Goal: Information Seeking & Learning: Learn about a topic

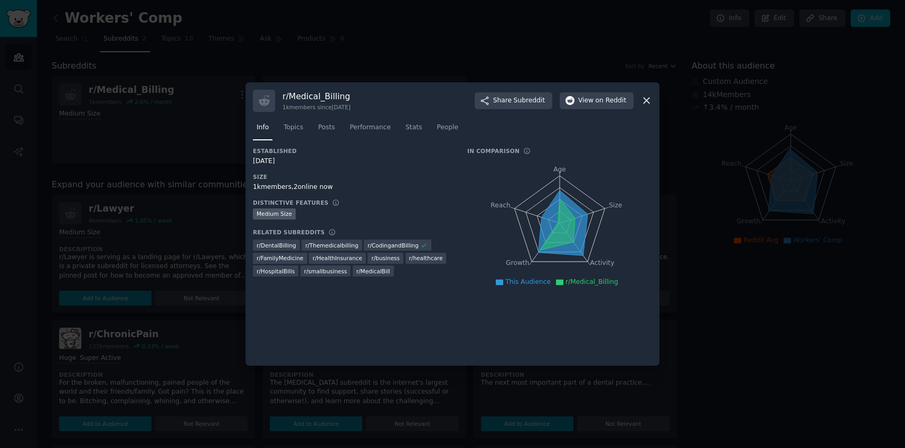
click at [641, 98] on icon at bounding box center [646, 100] width 11 height 11
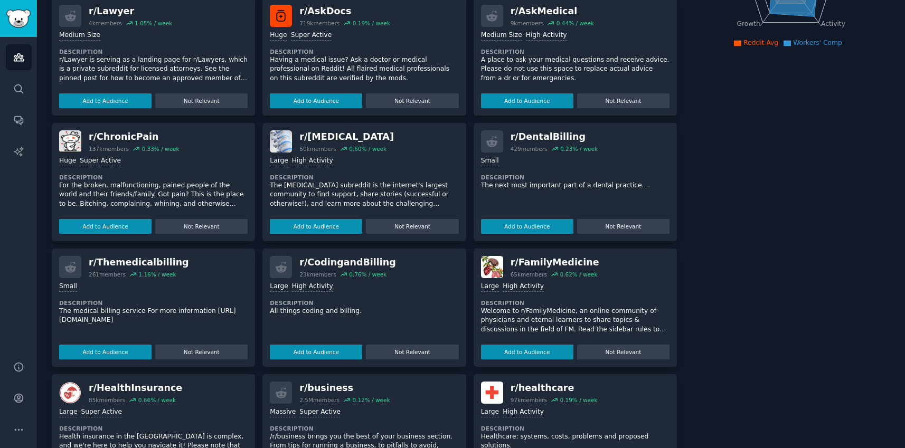
scroll to position [198, 0]
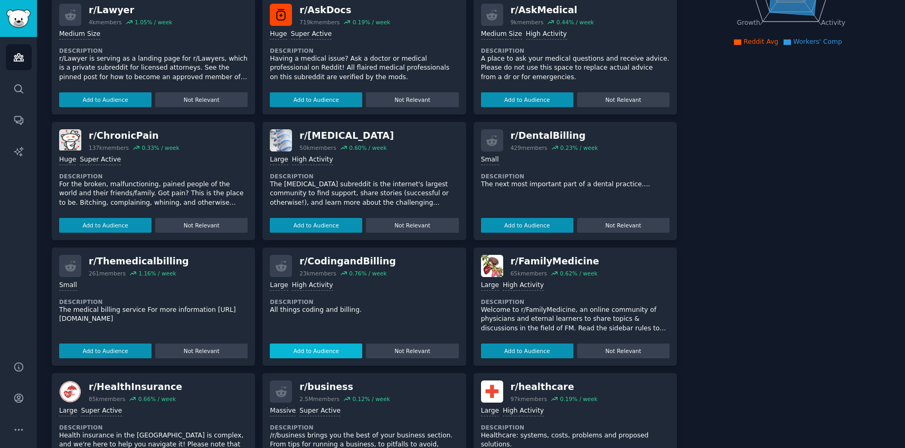
click at [339, 352] on button "Add to Audience" at bounding box center [316, 351] width 92 height 15
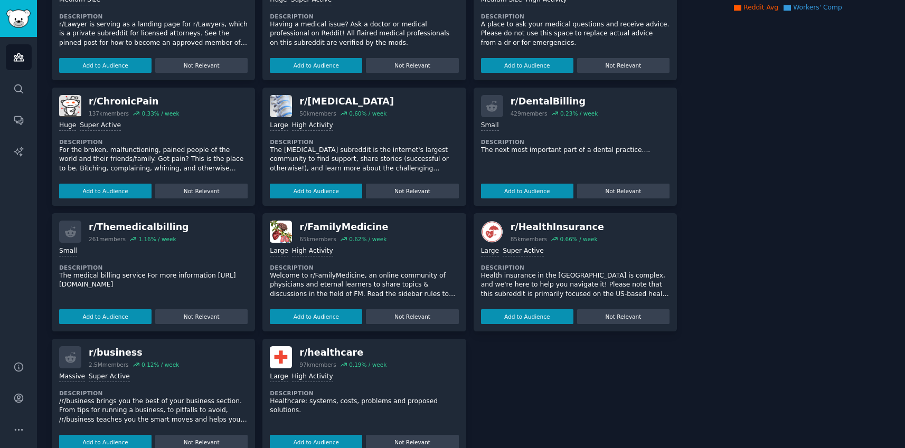
scroll to position [257, 0]
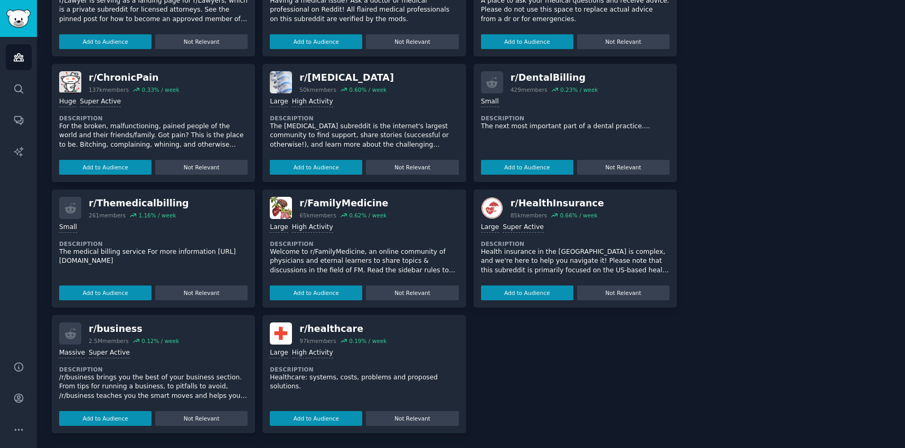
click at [127, 253] on p "The medical billing service For more information [URL][DOMAIN_NAME]" at bounding box center [153, 257] width 188 height 18
click at [126, 203] on div "r/ Themedicalbilling" at bounding box center [139, 203] width 100 height 13
click at [72, 256] on p "The medical billing service For more information [URL][DOMAIN_NAME]" at bounding box center [153, 257] width 188 height 18
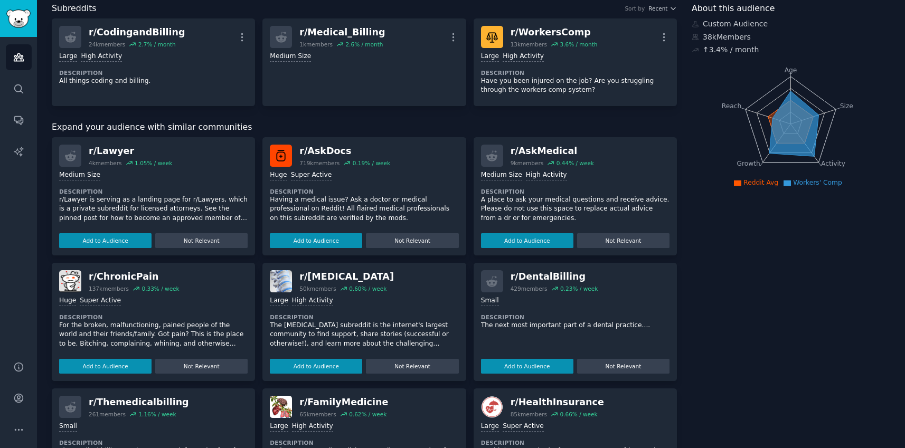
scroll to position [50, 0]
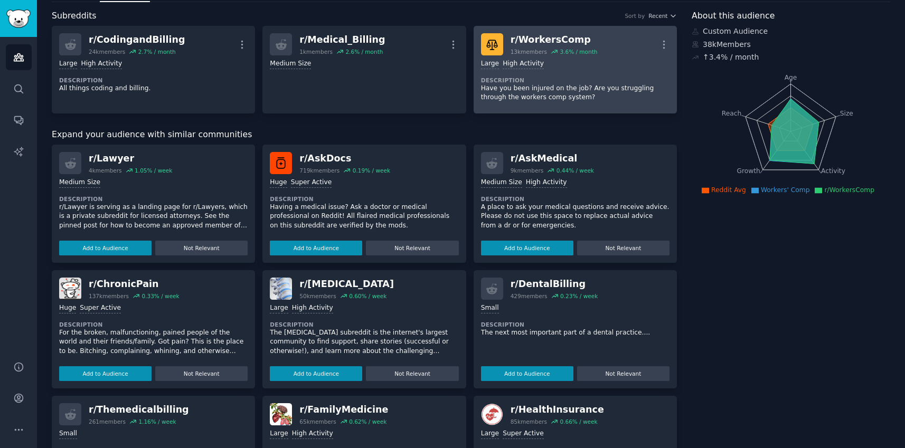
click at [629, 46] on div "r/ WorkersComp 13k members 3.6 % / month More" at bounding box center [575, 44] width 188 height 22
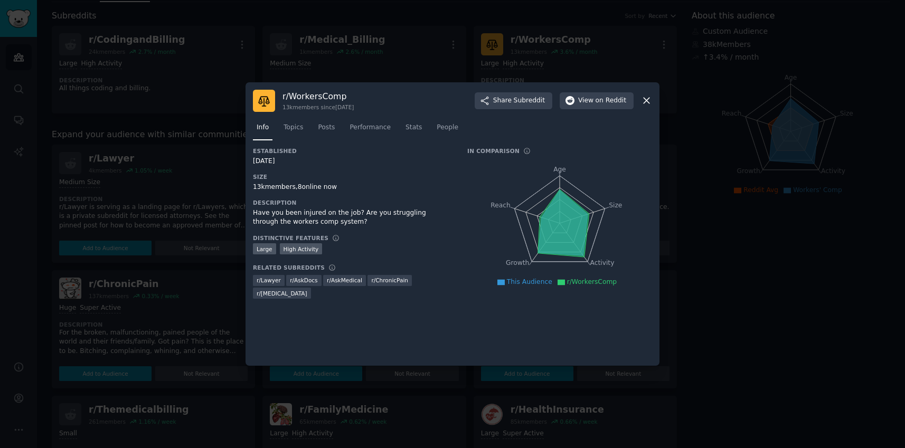
click at [646, 99] on icon at bounding box center [646, 100] width 11 height 11
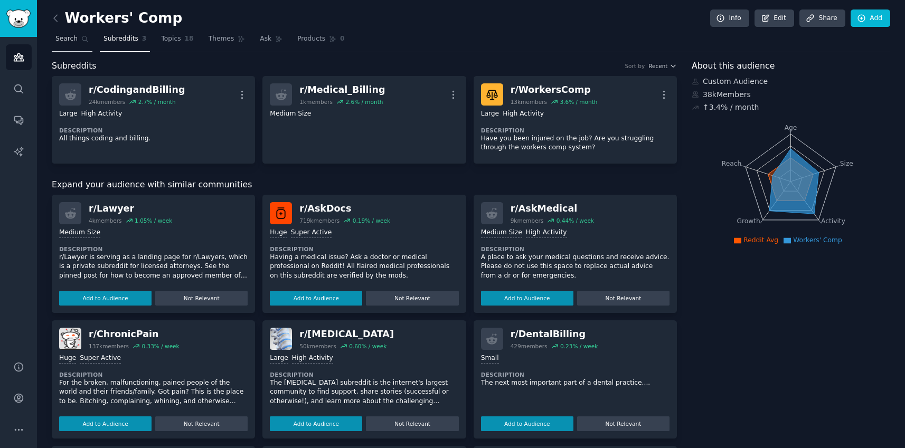
click at [80, 40] on link "Search" at bounding box center [72, 42] width 41 height 22
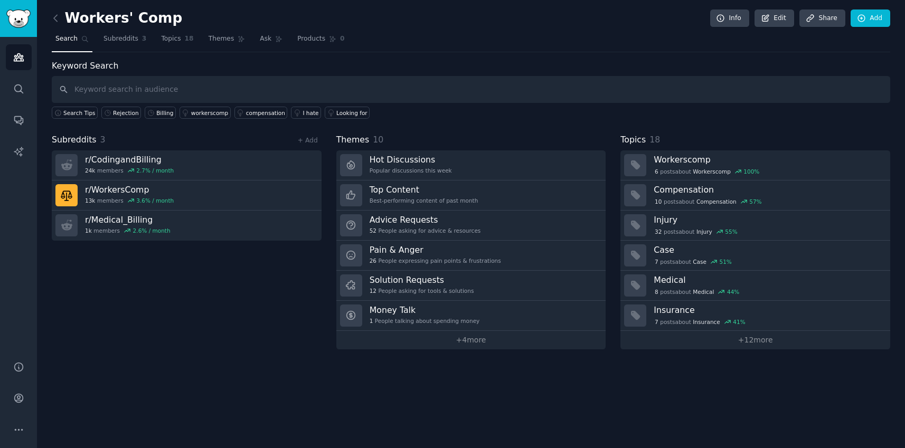
click at [220, 88] on input "text" at bounding box center [471, 89] width 838 height 27
type input "Procedure codes"
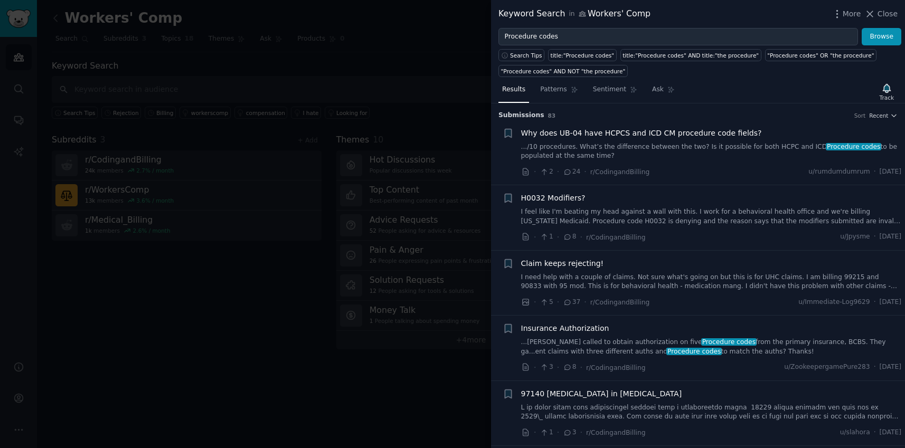
click at [707, 136] on span "Why does UB-04 have HCPCS and ICD CM procedure code fields?" at bounding box center [641, 133] width 241 height 11
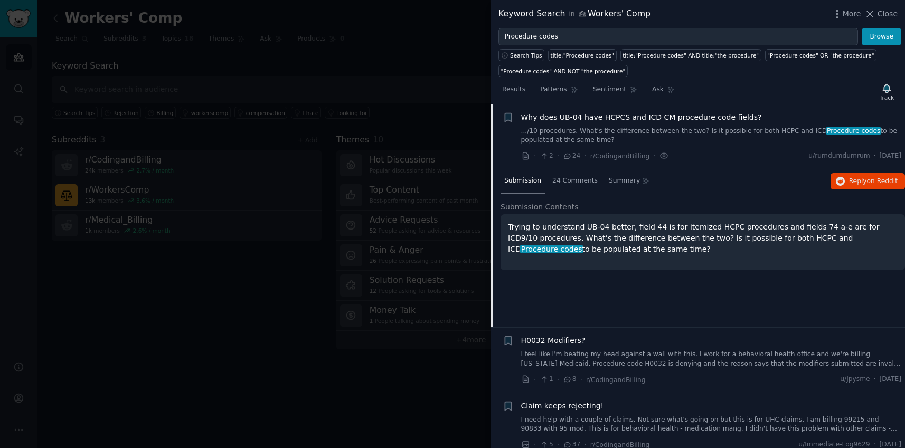
scroll to position [16, 0]
click at [620, 223] on p "Trying to understand UB-04 better, field 44 is for itemized HCPC procedures and…" at bounding box center [703, 237] width 390 height 33
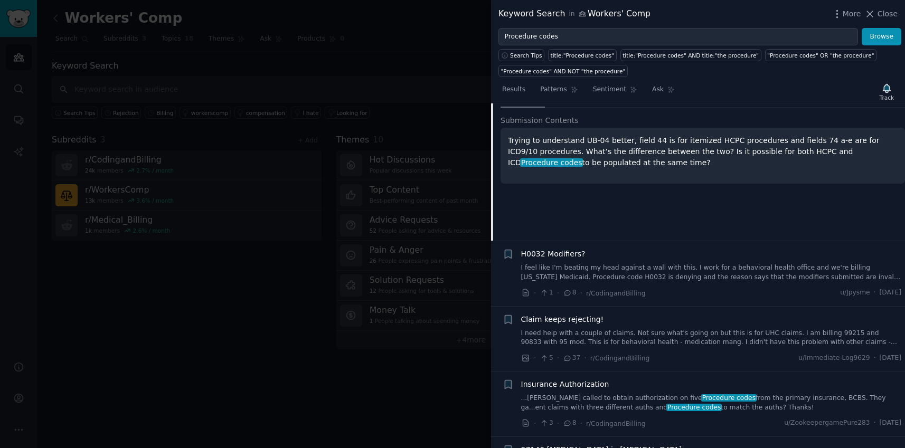
scroll to position [105, 0]
click at [568, 251] on span "H0032 Modifiers?" at bounding box center [553, 252] width 64 height 11
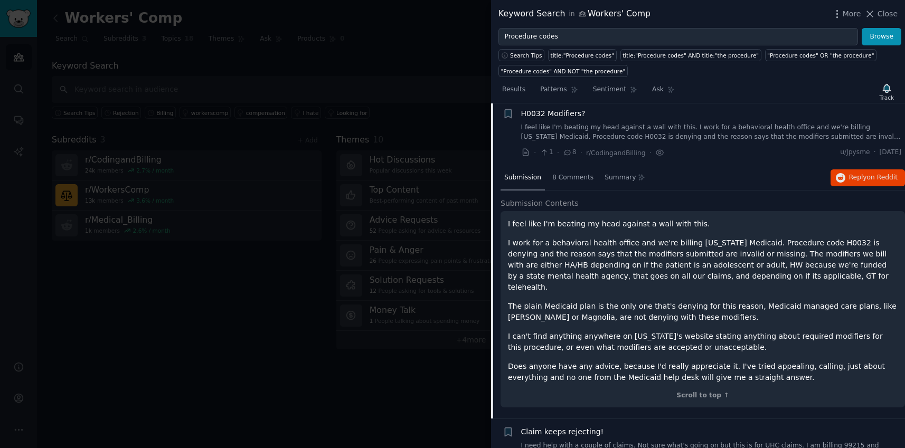
scroll to position [82, 0]
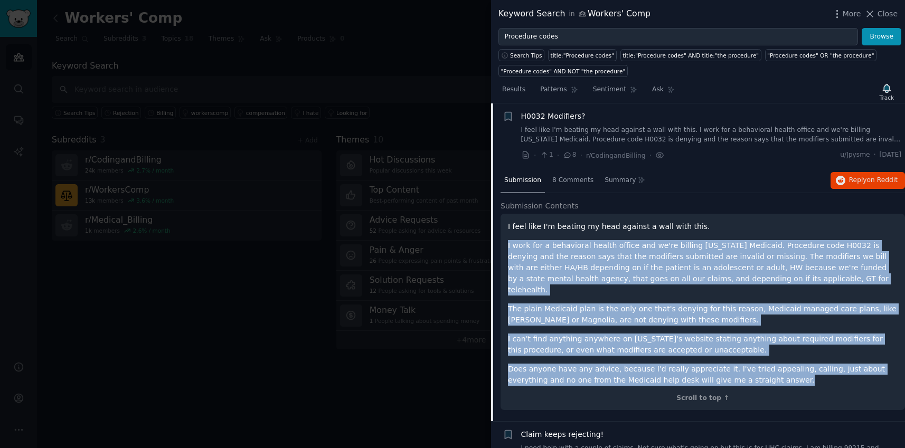
drag, startPoint x: 508, startPoint y: 247, endPoint x: 762, endPoint y: 372, distance: 282.6
click at [762, 372] on div "I feel like I'm beating my head against a wall with this. I work for a behavior…" at bounding box center [703, 303] width 390 height 165
copy div "I work for a behavioral health office and we're billing [US_STATE] Medicaid. Pr…"
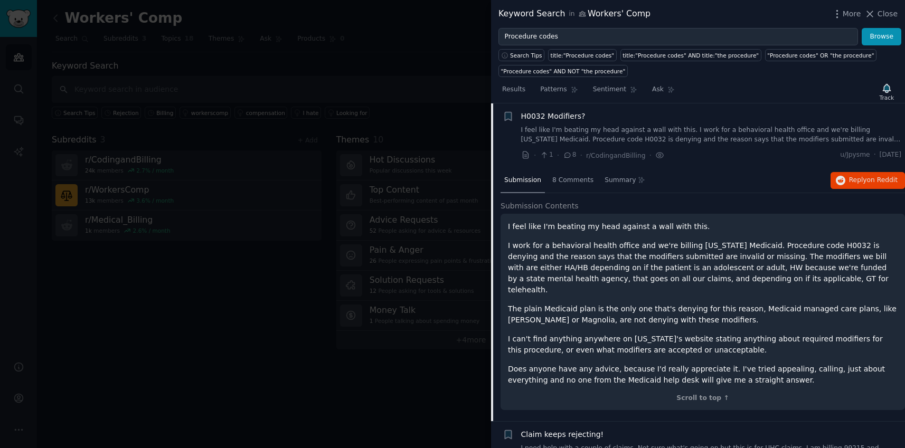
click at [664, 212] on div "Submission Contents I feel like I'm beating my head against a wall with this. I…" at bounding box center [702, 306] width 404 height 210
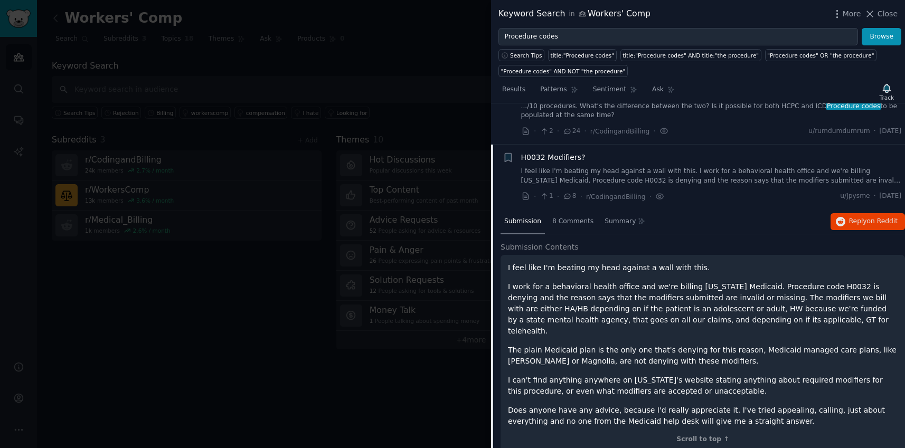
scroll to position [42, 0]
click at [849, 217] on span "Reply on Reddit" at bounding box center [873, 220] width 49 height 10
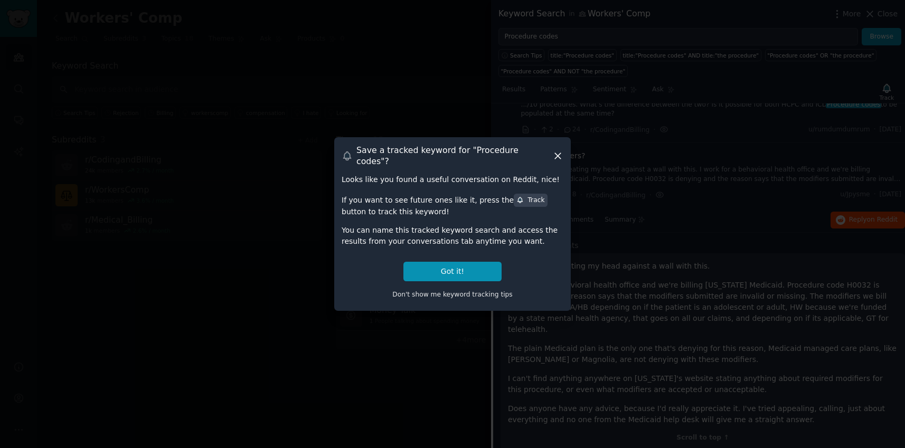
click at [560, 153] on icon at bounding box center [557, 155] width 11 height 11
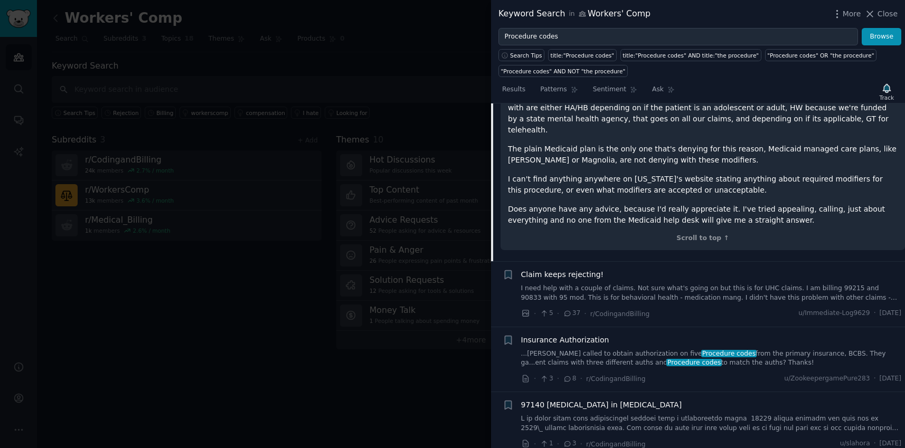
scroll to position [243, 0]
click at [708, 271] on div "Claim keeps rejecting! I need help with a couple of claims. Not sure what's goi…" at bounding box center [711, 284] width 381 height 33
click at [574, 268] on span "Claim keeps rejecting!" at bounding box center [562, 273] width 83 height 11
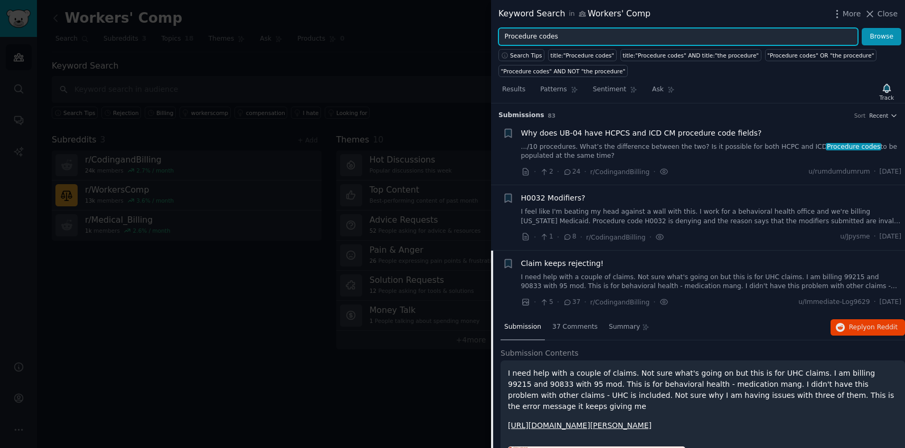
click at [579, 40] on input "Procedure codes" at bounding box center [677, 37] width 359 height 18
type input "Clearinghouses"
click at [861, 28] on button "Browse" at bounding box center [881, 37] width 40 height 18
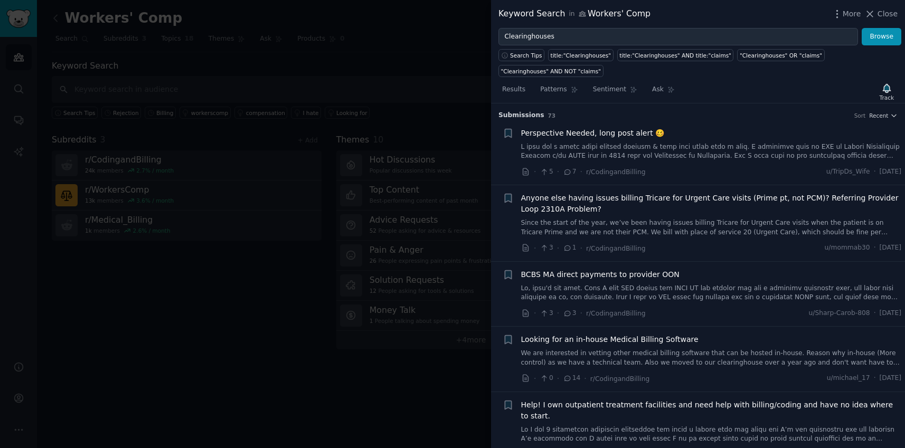
click at [623, 134] on span "Perspective Needed, long post alert 🥴" at bounding box center [593, 133] width 144 height 11
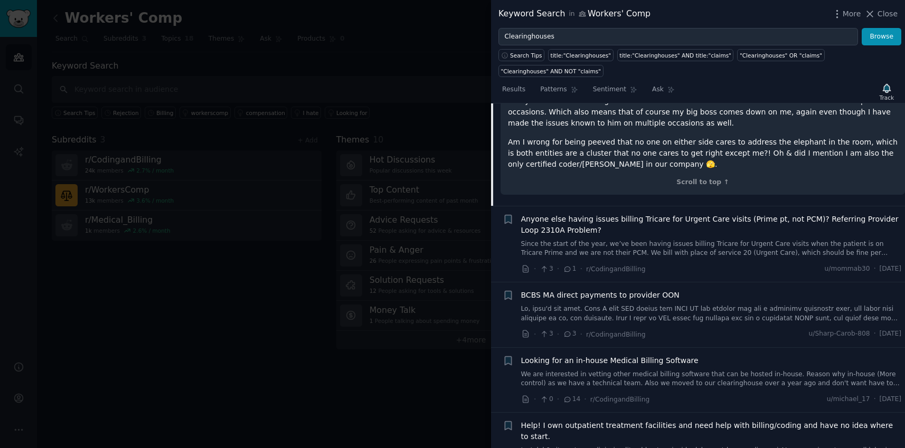
scroll to position [743, 0]
click at [581, 353] on span "Looking for an in-house Medical Billing Software" at bounding box center [609, 358] width 177 height 11
